Goal: Check status: Check status

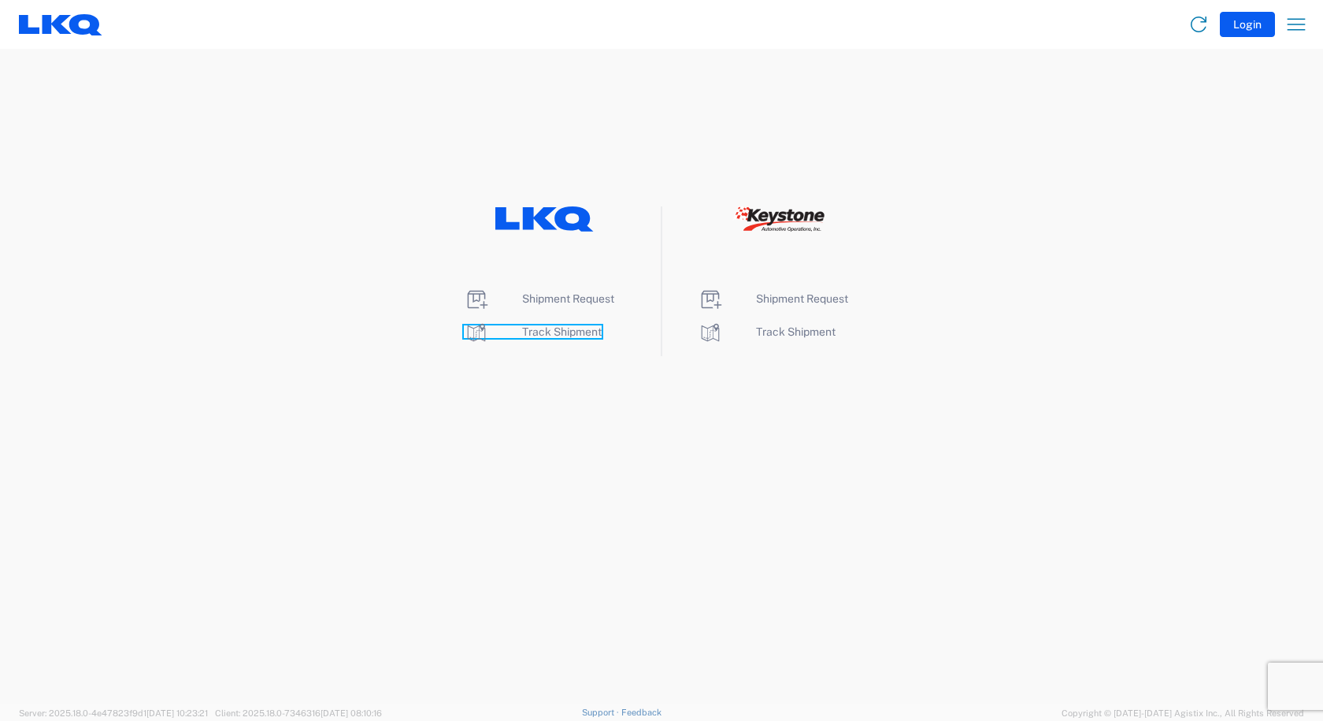
click at [567, 335] on span "Track Shipment" at bounding box center [562, 331] width 80 height 13
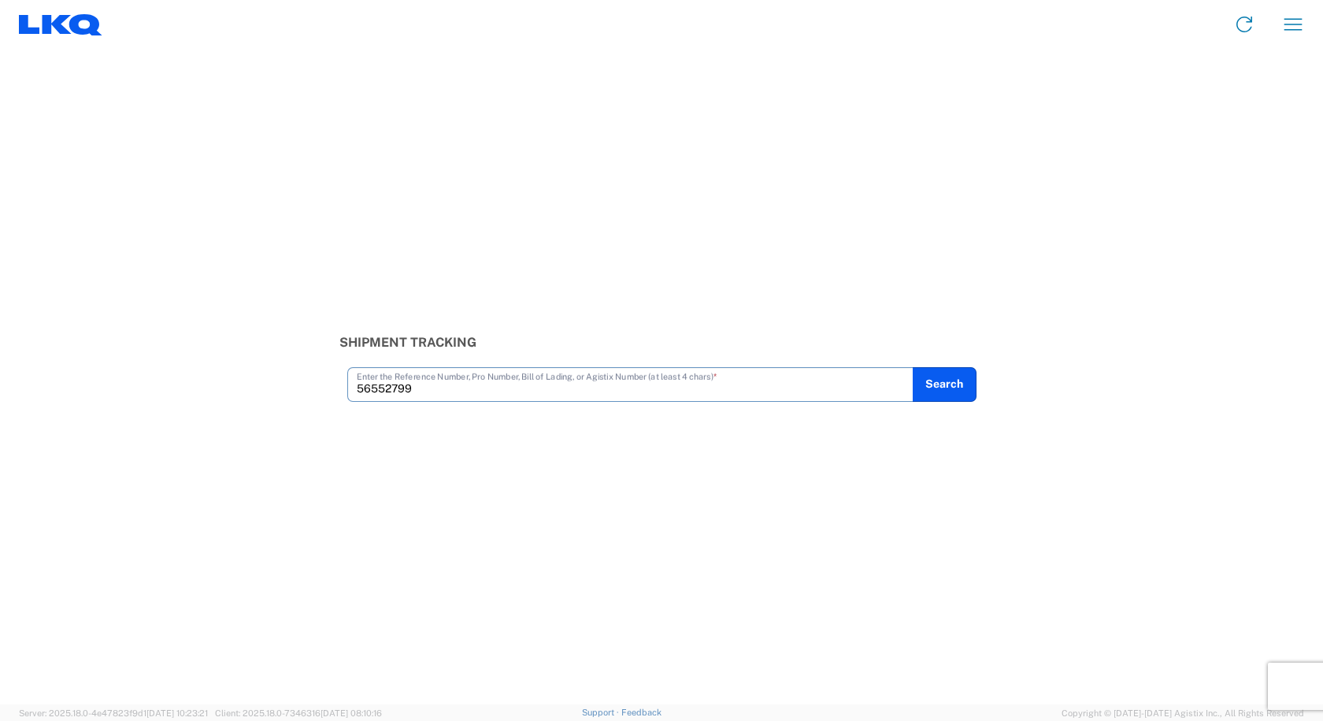
type input "56552799"
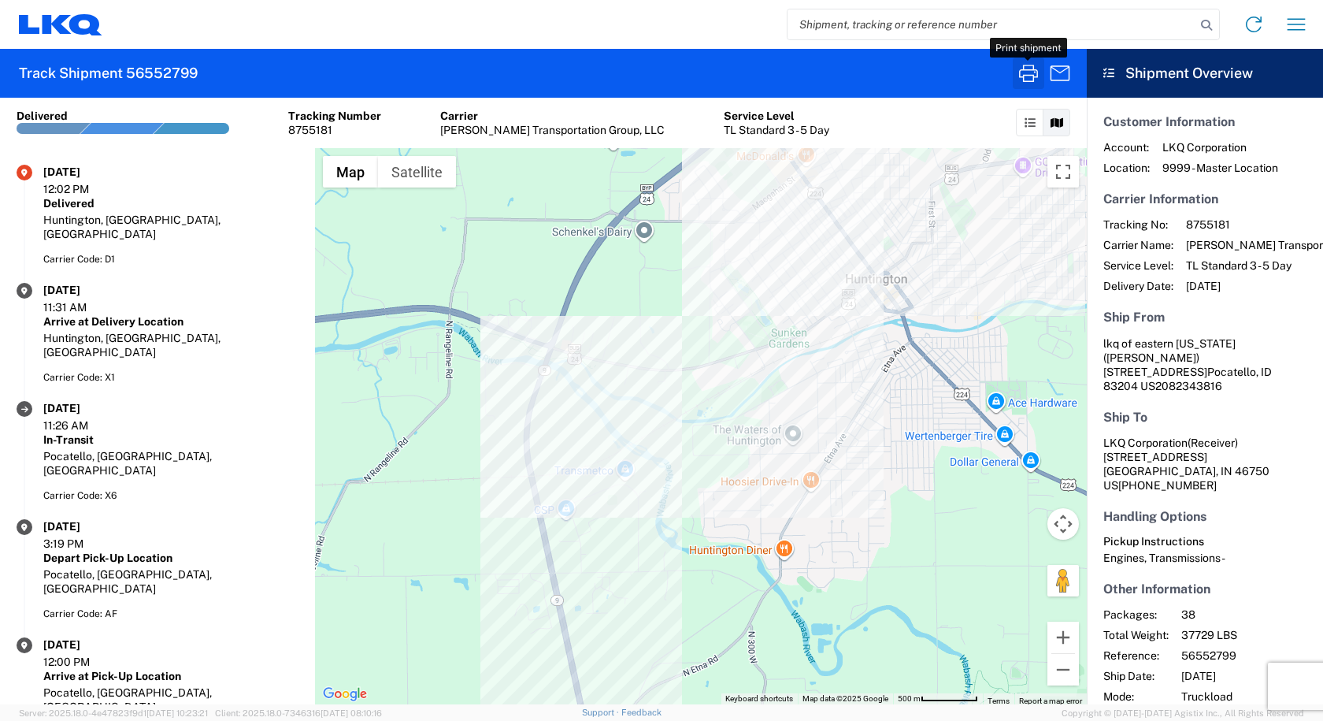
click at [1026, 71] on icon "button" at bounding box center [1028, 73] width 25 height 25
